Goal: Information Seeking & Learning: Learn about a topic

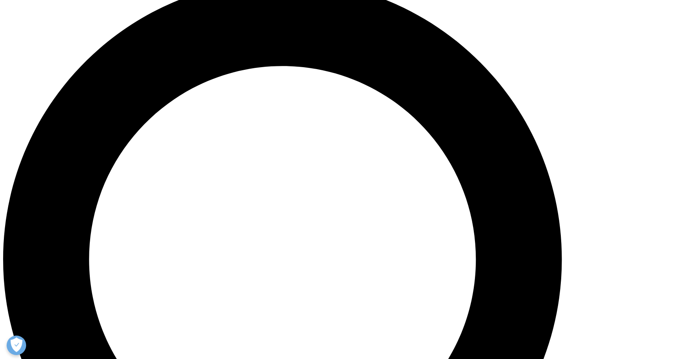
scroll to position [702, 0]
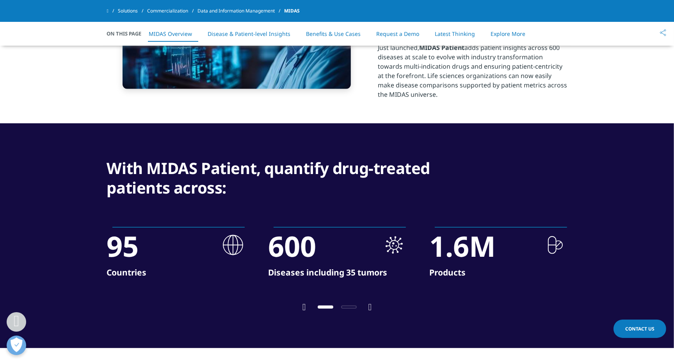
click at [368, 307] on icon "Next slide" at bounding box center [370, 306] width 4 height 9
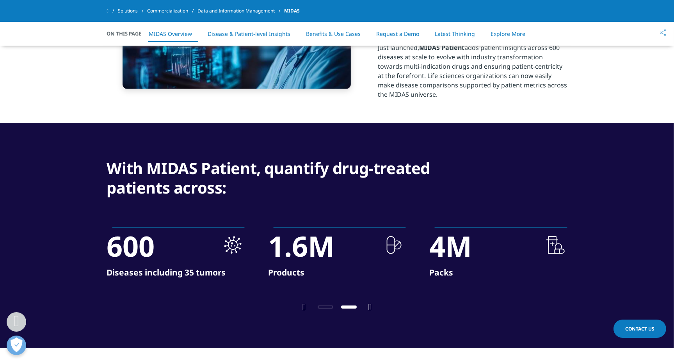
click at [370, 308] on icon "Next slide" at bounding box center [370, 306] width 4 height 9
click at [302, 308] on icon "Previous slide" at bounding box center [304, 306] width 4 height 9
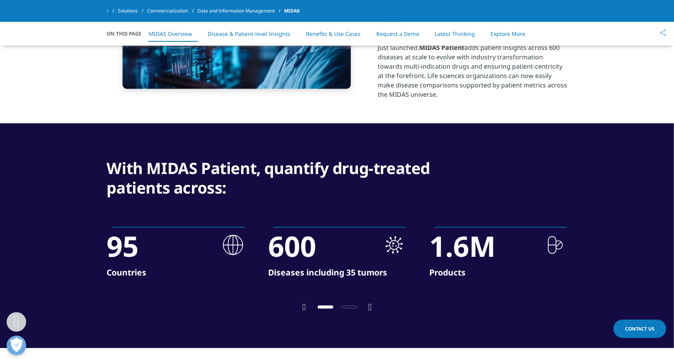
click at [302, 308] on icon "Previous slide" at bounding box center [304, 306] width 4 height 9
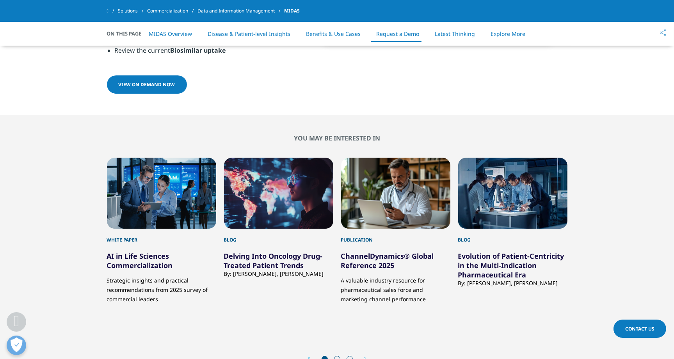
scroll to position [2771, 0]
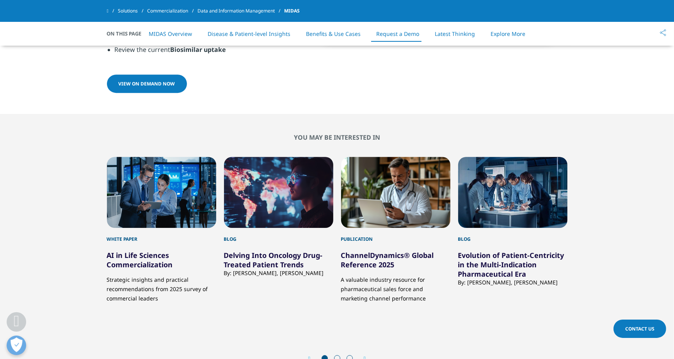
click at [373, 196] on div "3 / 10" at bounding box center [395, 192] width 109 height 71
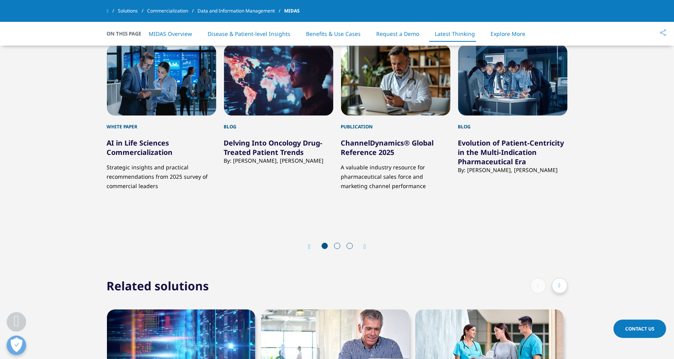
scroll to position [2888, 0]
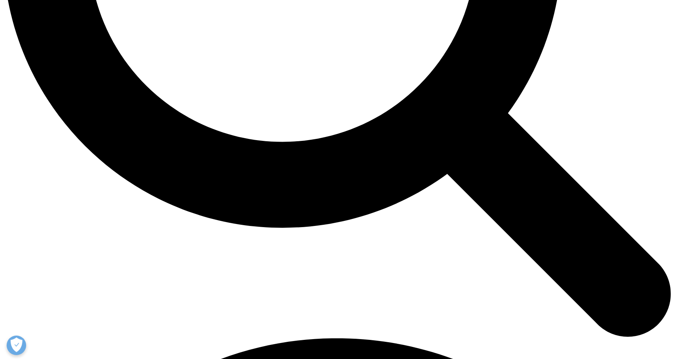
scroll to position [1061, 0]
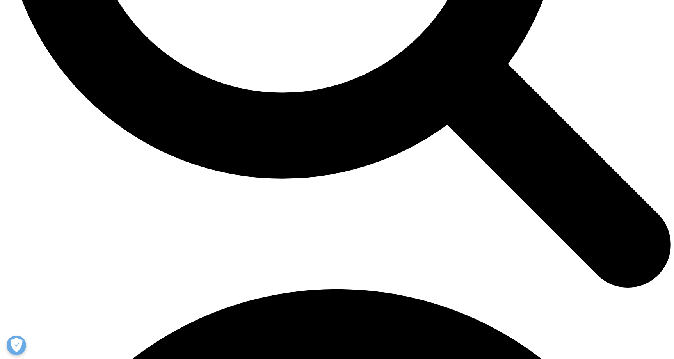
drag, startPoint x: 427, startPoint y: 225, endPoint x: 424, endPoint y: 216, distance: 10.0
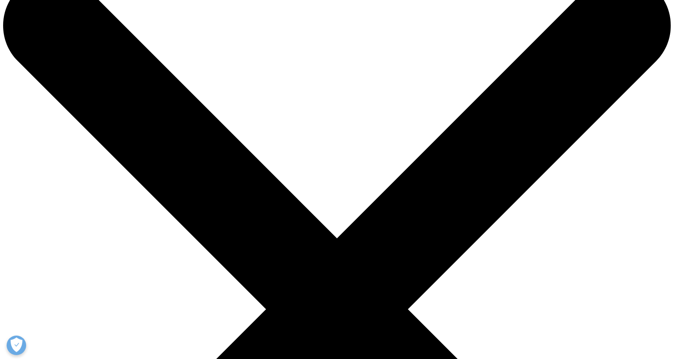
scroll to position [0, 0]
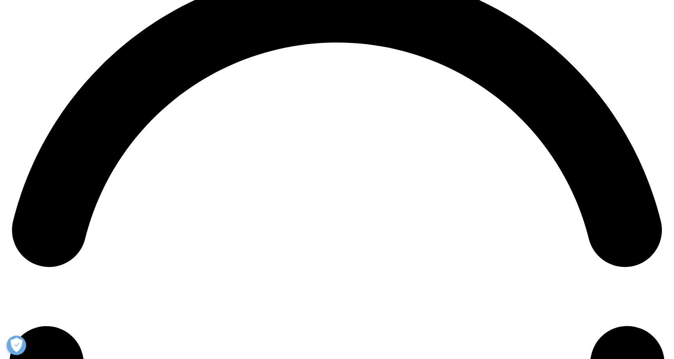
scroll to position [1366, 0]
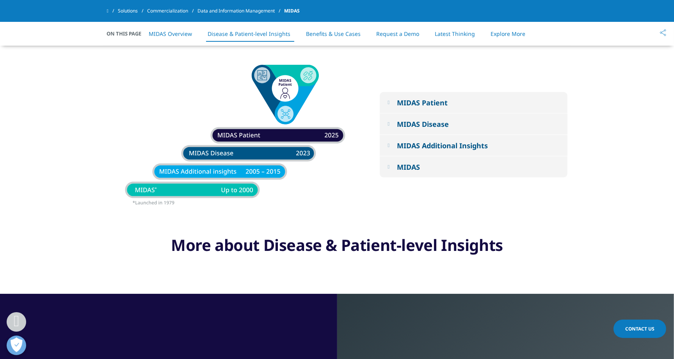
scroll to position [1093, 0]
